Goal: Browse casually

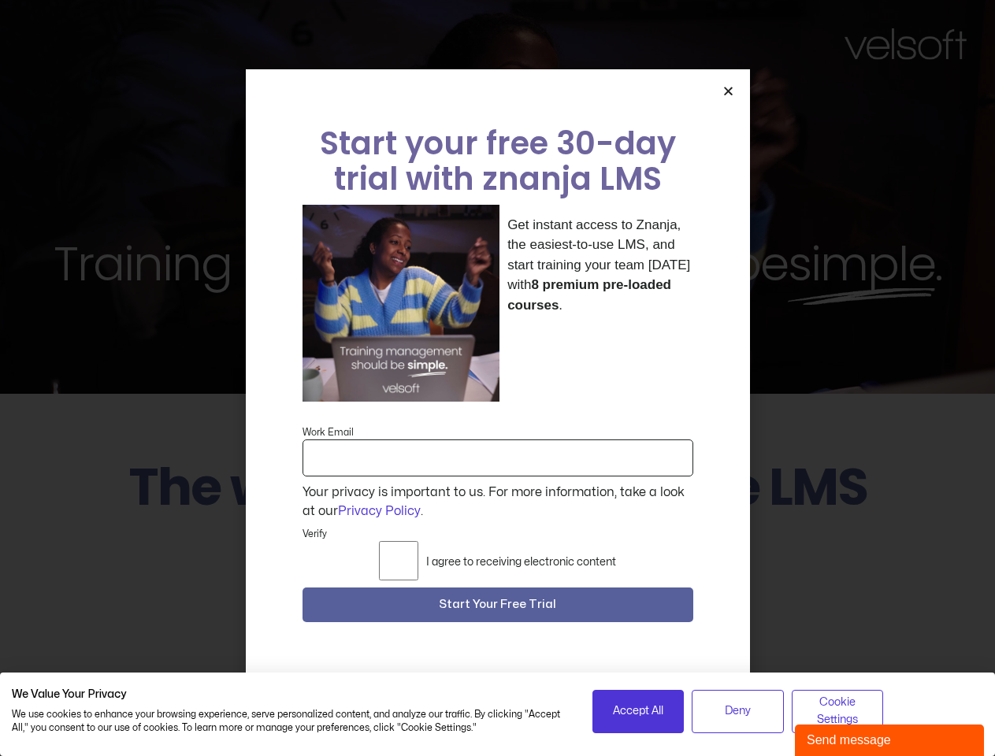
click at [497, 378] on div "Get instant access to Znanja, the easiest-to-use LMS, and start training your t…" at bounding box center [497, 304] width 391 height 198
click at [638, 711] on span "Accept All" at bounding box center [638, 710] width 50 height 17
click at [737, 711] on span "Deny" at bounding box center [737, 710] width 26 height 17
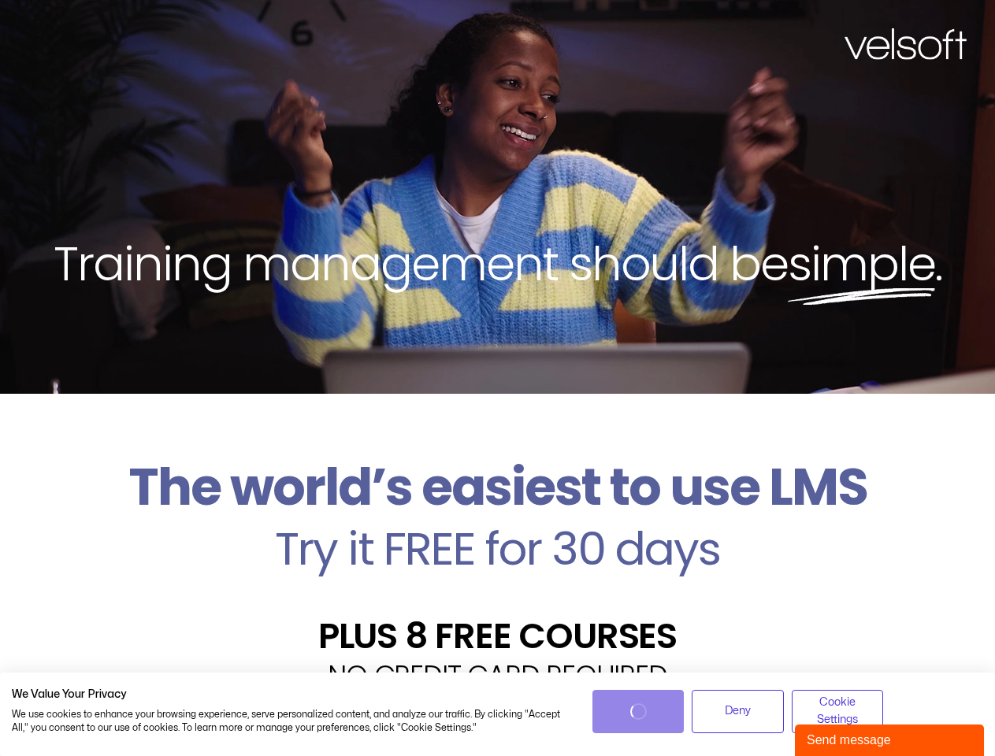
click at [837, 711] on div "Velsoft’s Znanja LMS is built for small and medium-sized businesses that want t…" at bounding box center [497, 754] width 971 height 115
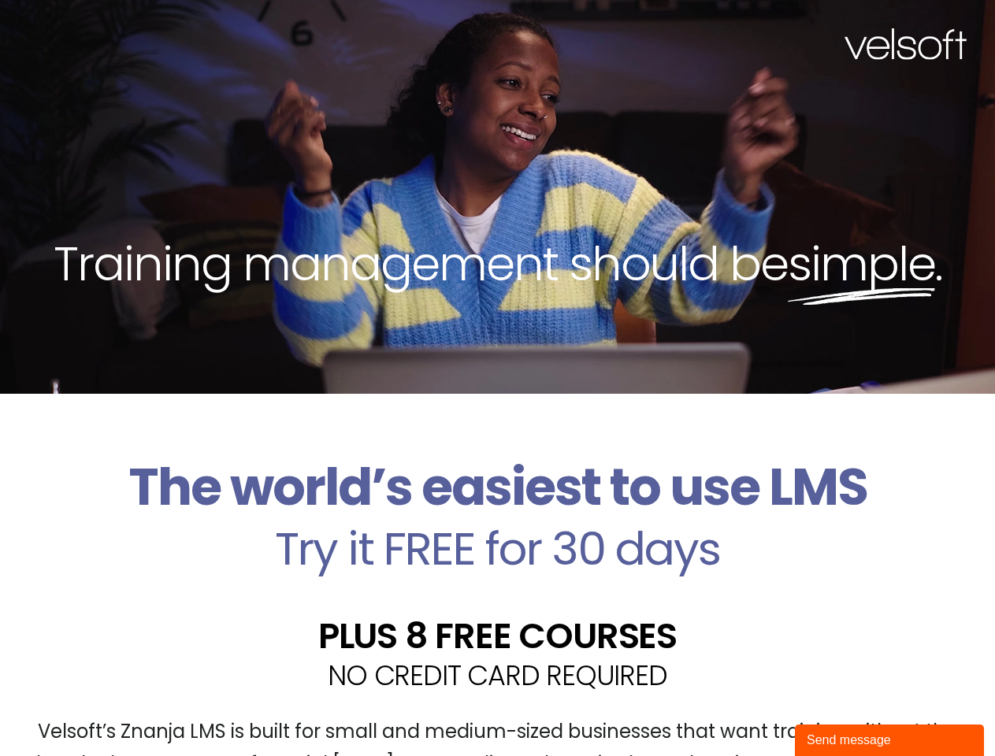
click at [497, 378] on div "Training management should be simple ." at bounding box center [497, 197] width 995 height 394
click at [728, 101] on div "Training management should be simple ." at bounding box center [497, 197] width 995 height 394
click at [498, 610] on div "PLUS 8 FREE COURSES" at bounding box center [497, 617] width 971 height 74
click at [889, 740] on div "Send message" at bounding box center [888, 740] width 165 height 19
